Goal: Task Accomplishment & Management: Manage account settings

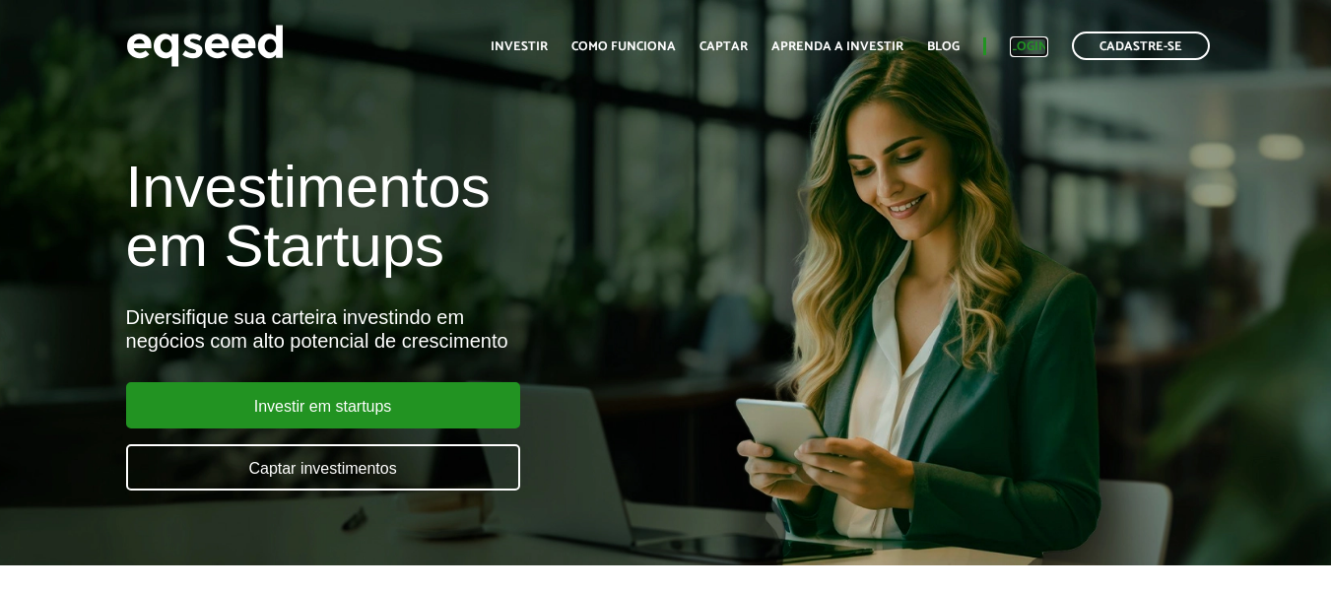
click at [1029, 47] on link "Login" at bounding box center [1029, 46] width 38 height 13
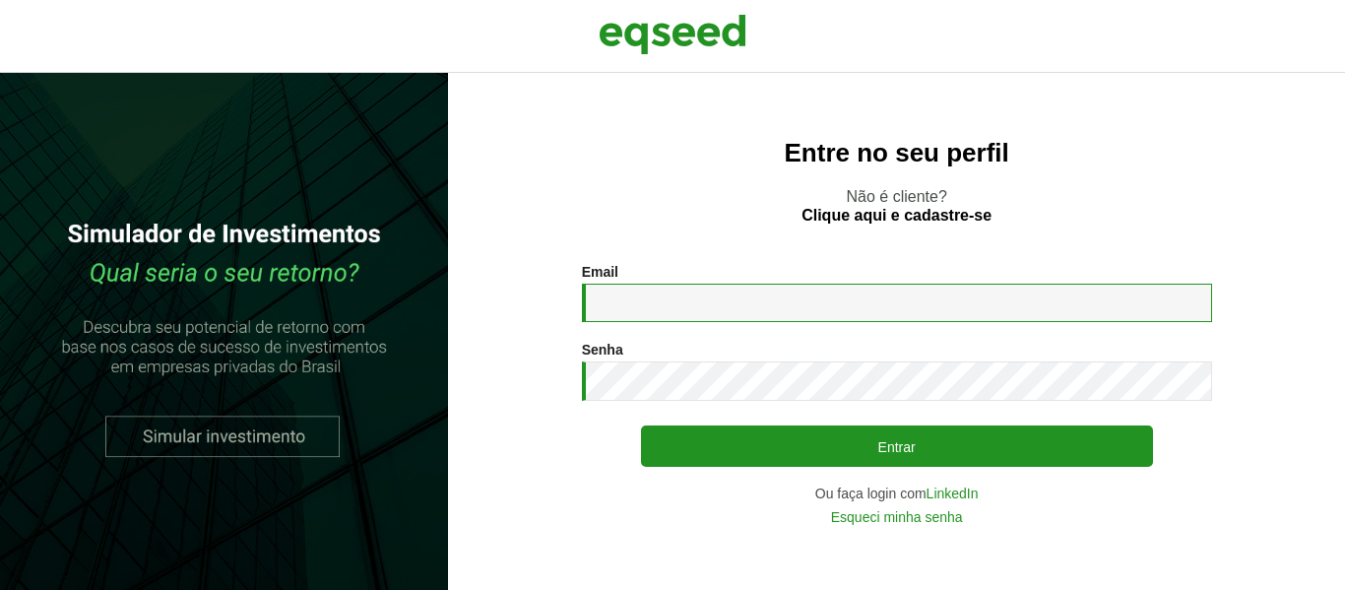
click at [706, 296] on input "Email *" at bounding box center [897, 303] width 630 height 38
type input "**********"
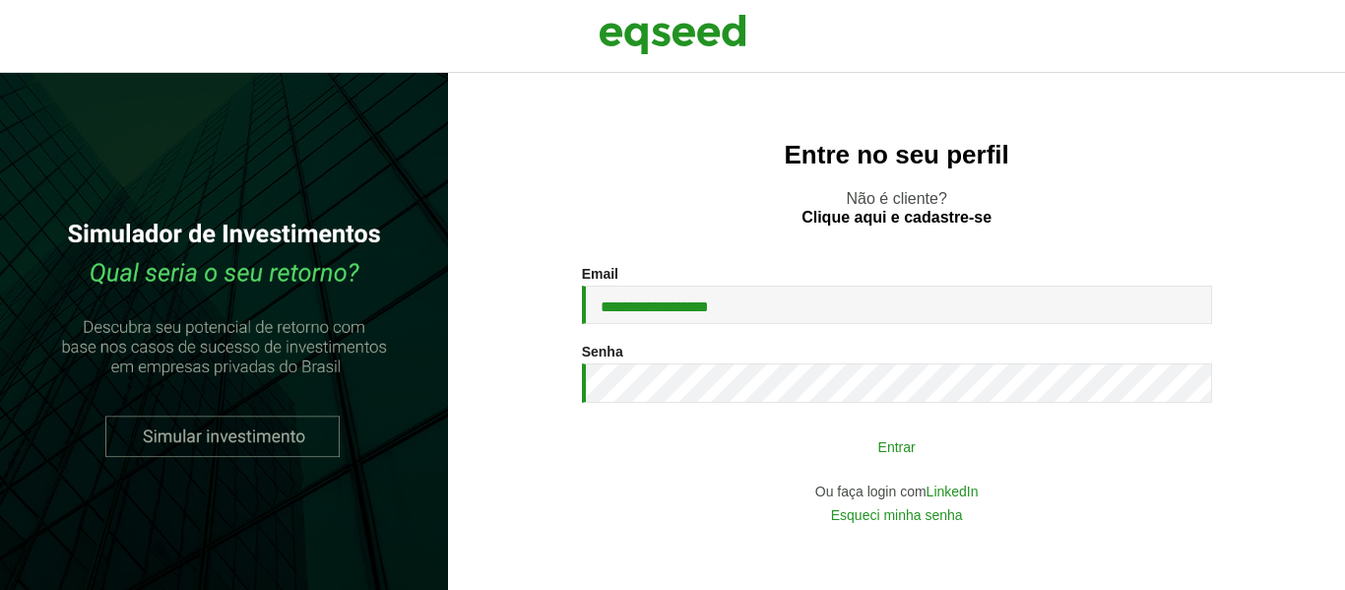
click at [662, 452] on button "Entrar" at bounding box center [897, 445] width 512 height 37
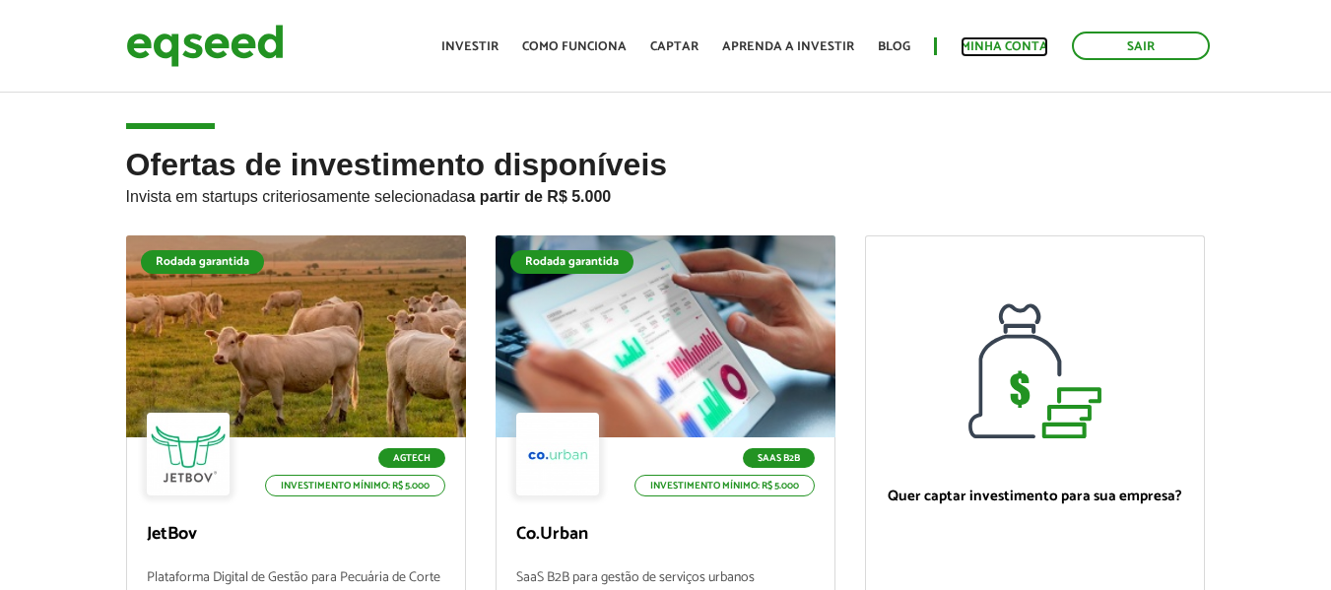
click at [1015, 48] on link "Minha conta" at bounding box center [1004, 46] width 88 height 13
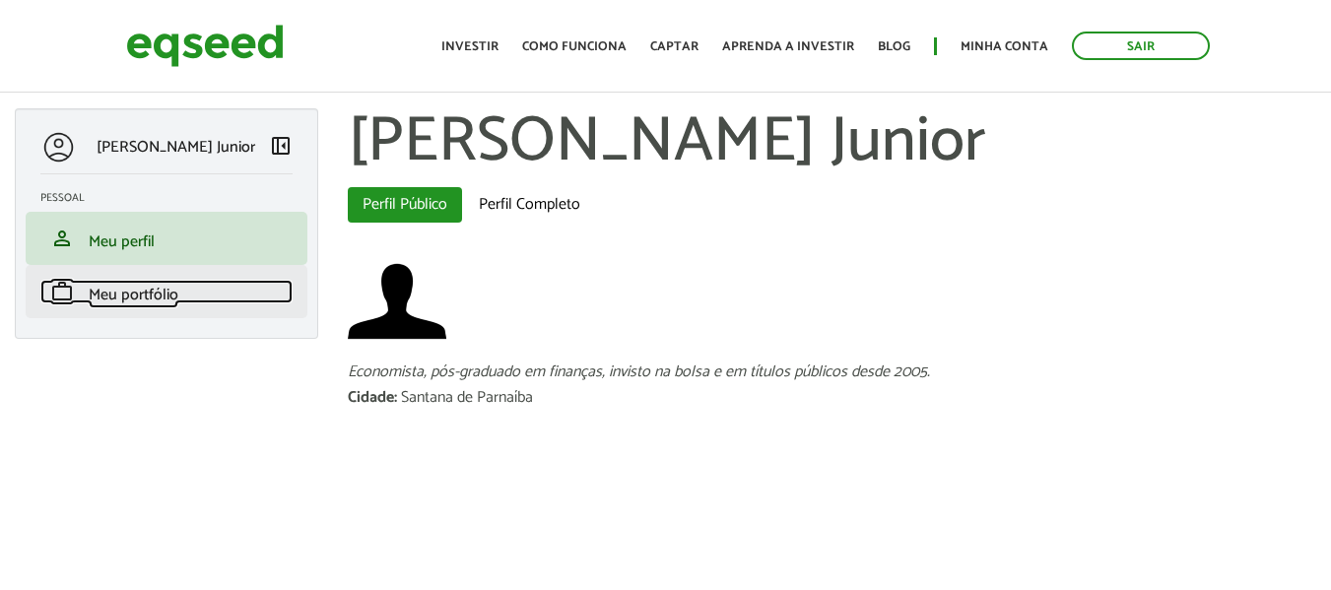
click at [147, 290] on span "Meu portfólio" at bounding box center [134, 295] width 90 height 27
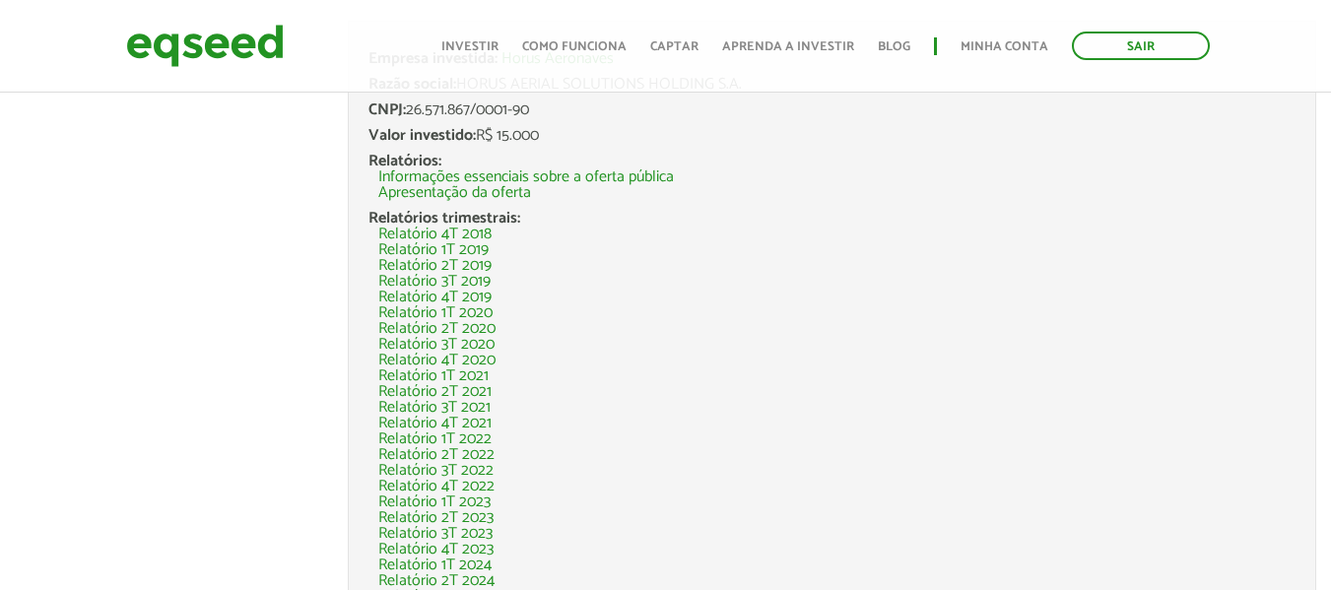
scroll to position [5406, 0]
click at [1138, 50] on link "Sair" at bounding box center [1141, 46] width 138 height 29
